Goal: Information Seeking & Learning: Learn about a topic

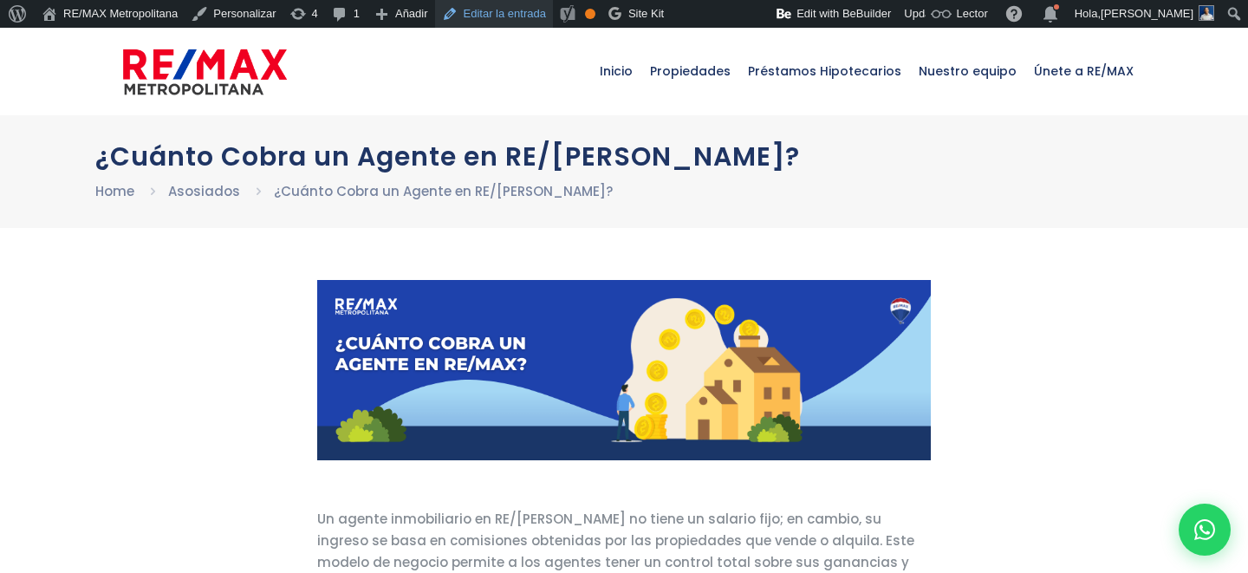
click at [536, 13] on link "Editar la entrada" at bounding box center [494, 14] width 118 height 28
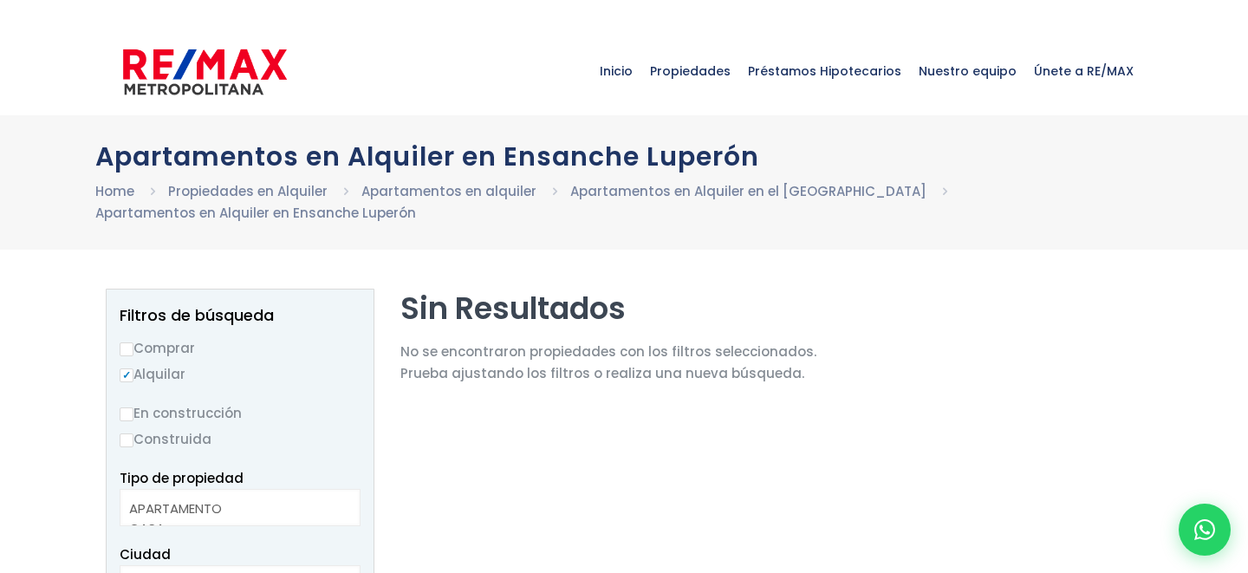
select select
